Goal: Navigation & Orientation: Find specific page/section

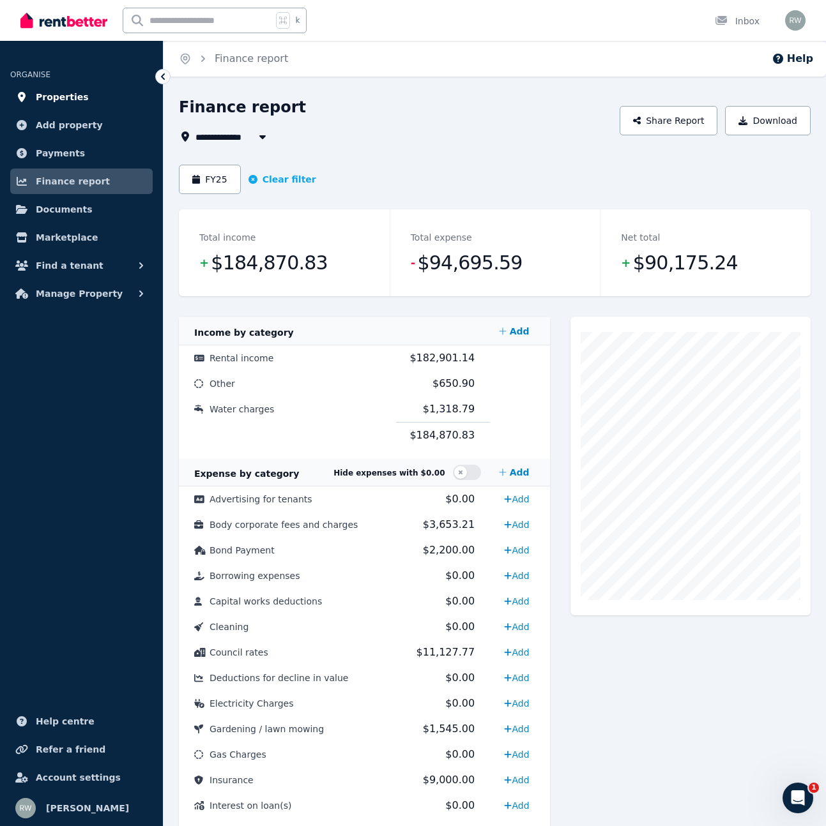
click at [89, 103] on link "Properties" at bounding box center [81, 97] width 142 height 26
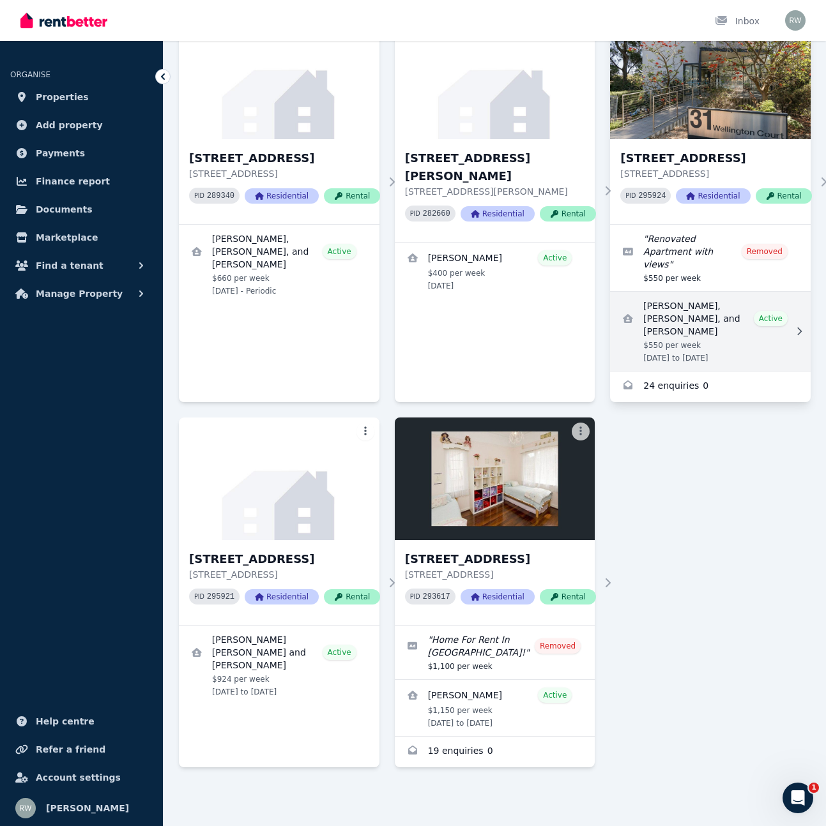
scroll to position [146, 0]
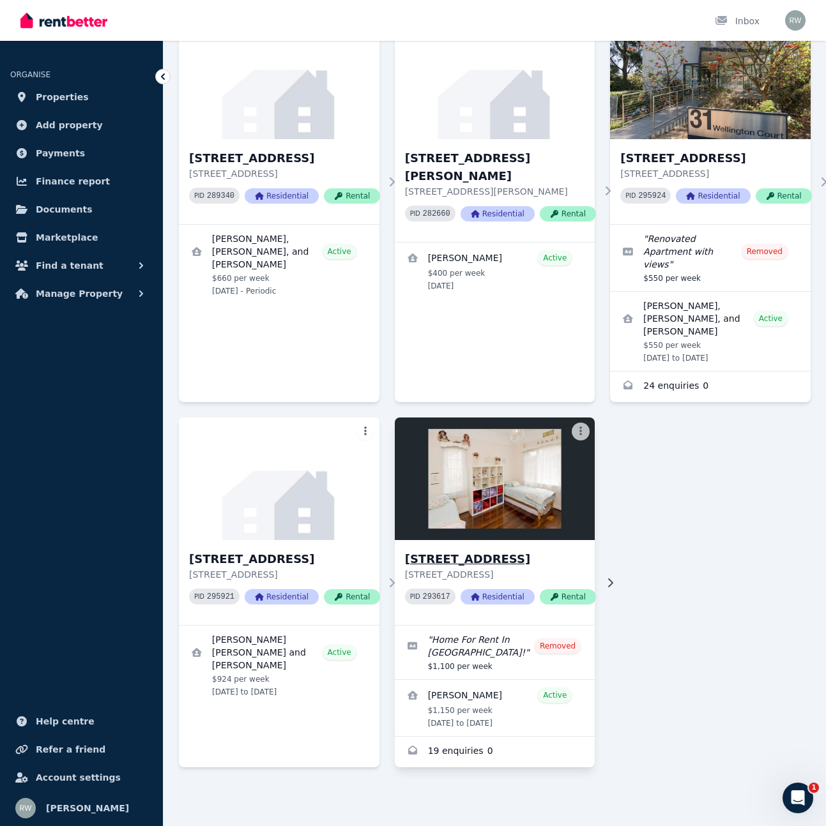
click at [510, 503] on img at bounding box center [495, 478] width 210 height 129
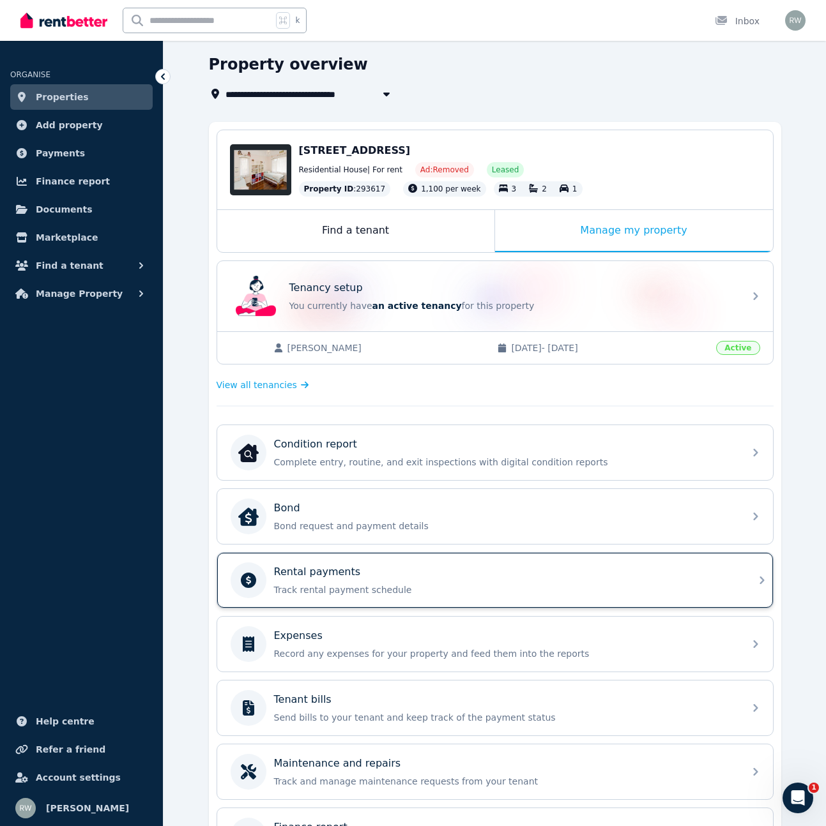
scroll to position [37, 0]
